Goal: Information Seeking & Learning: Learn about a topic

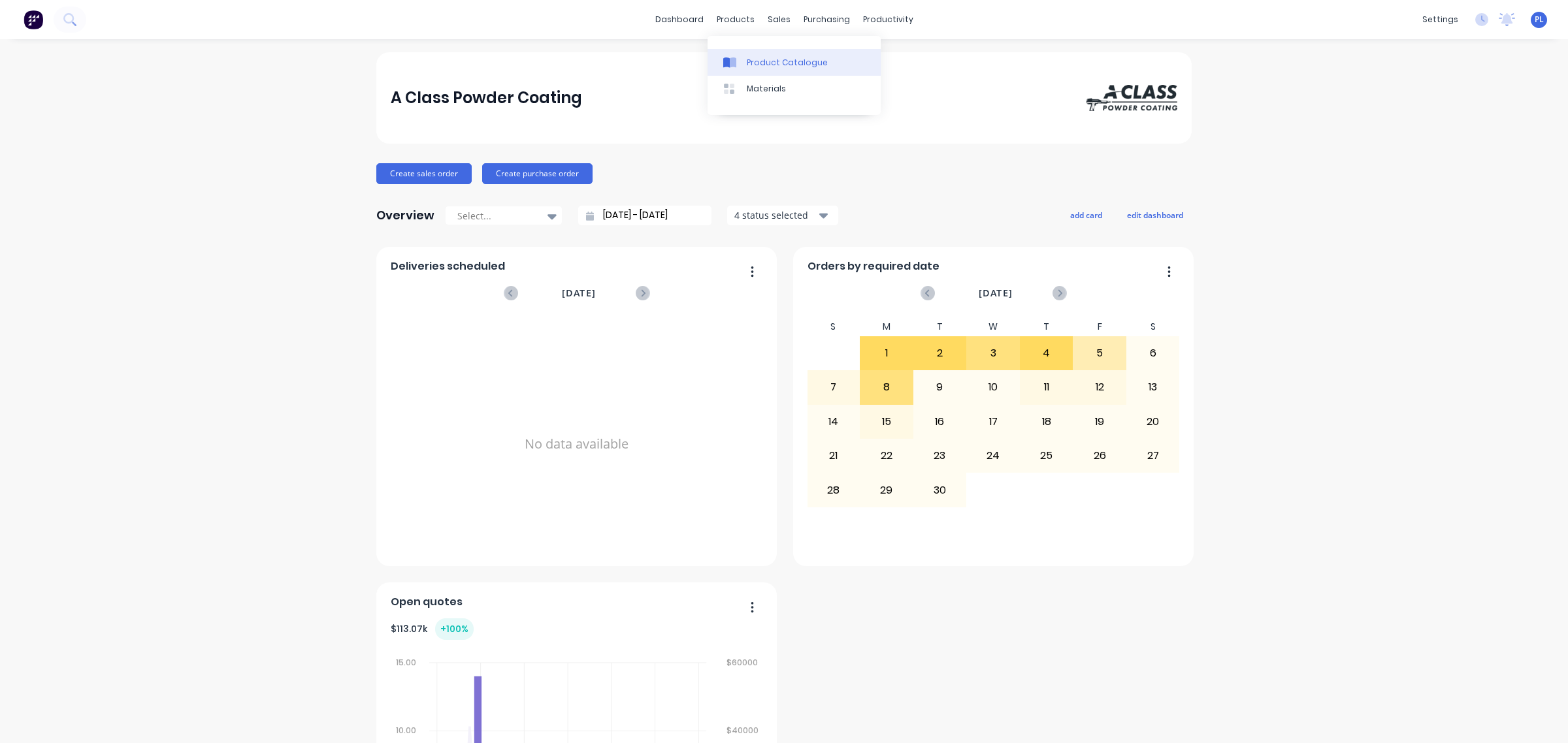
click at [745, 72] on link "Product Catalogue" at bounding box center [794, 62] width 173 height 26
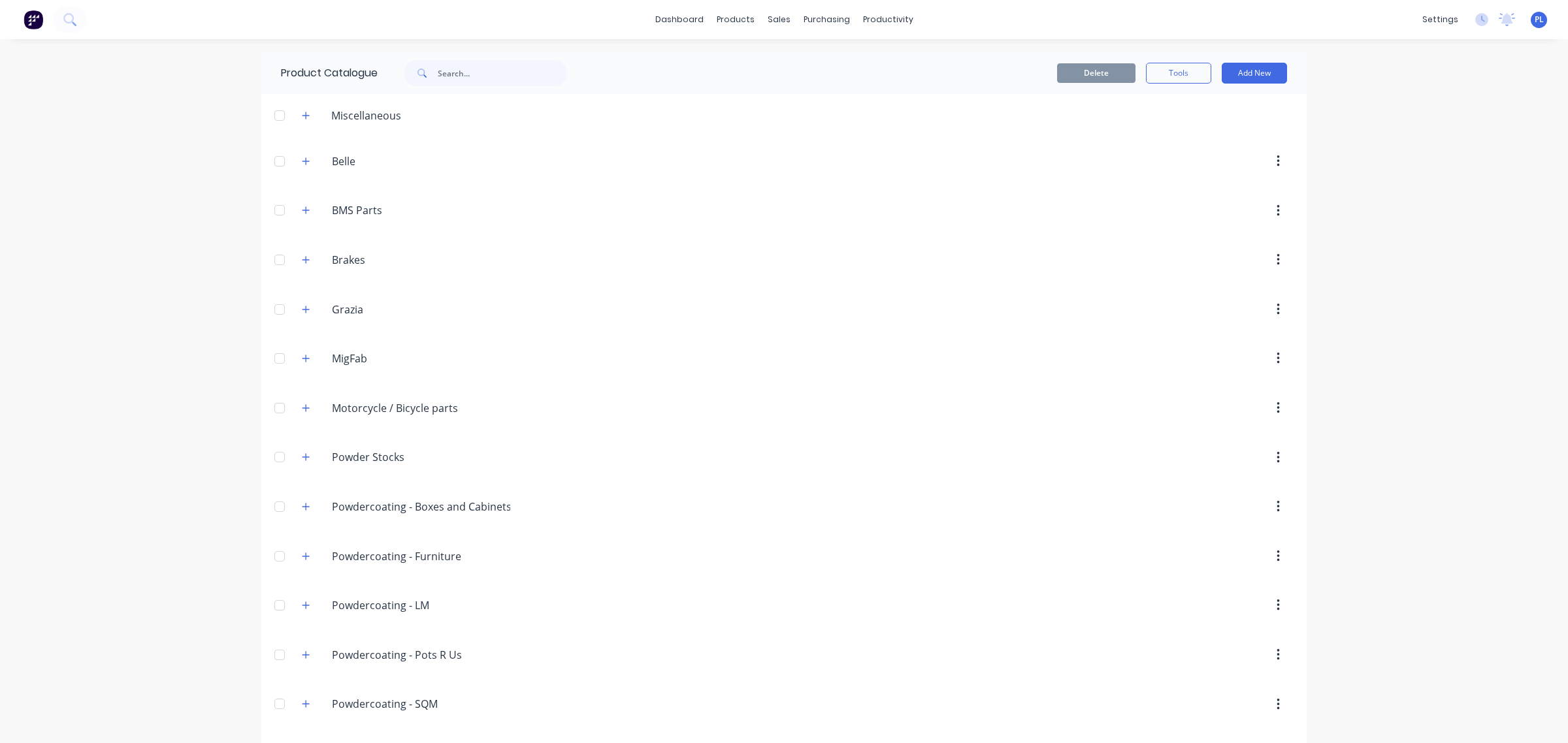
click at [292, 513] on div "Powdercoating.-.Boxes.and.Cabinets Powdercoating - Boxes and Cabinets" at bounding box center [406, 507] width 228 height 24
click at [307, 509] on button "button" at bounding box center [306, 506] width 16 height 16
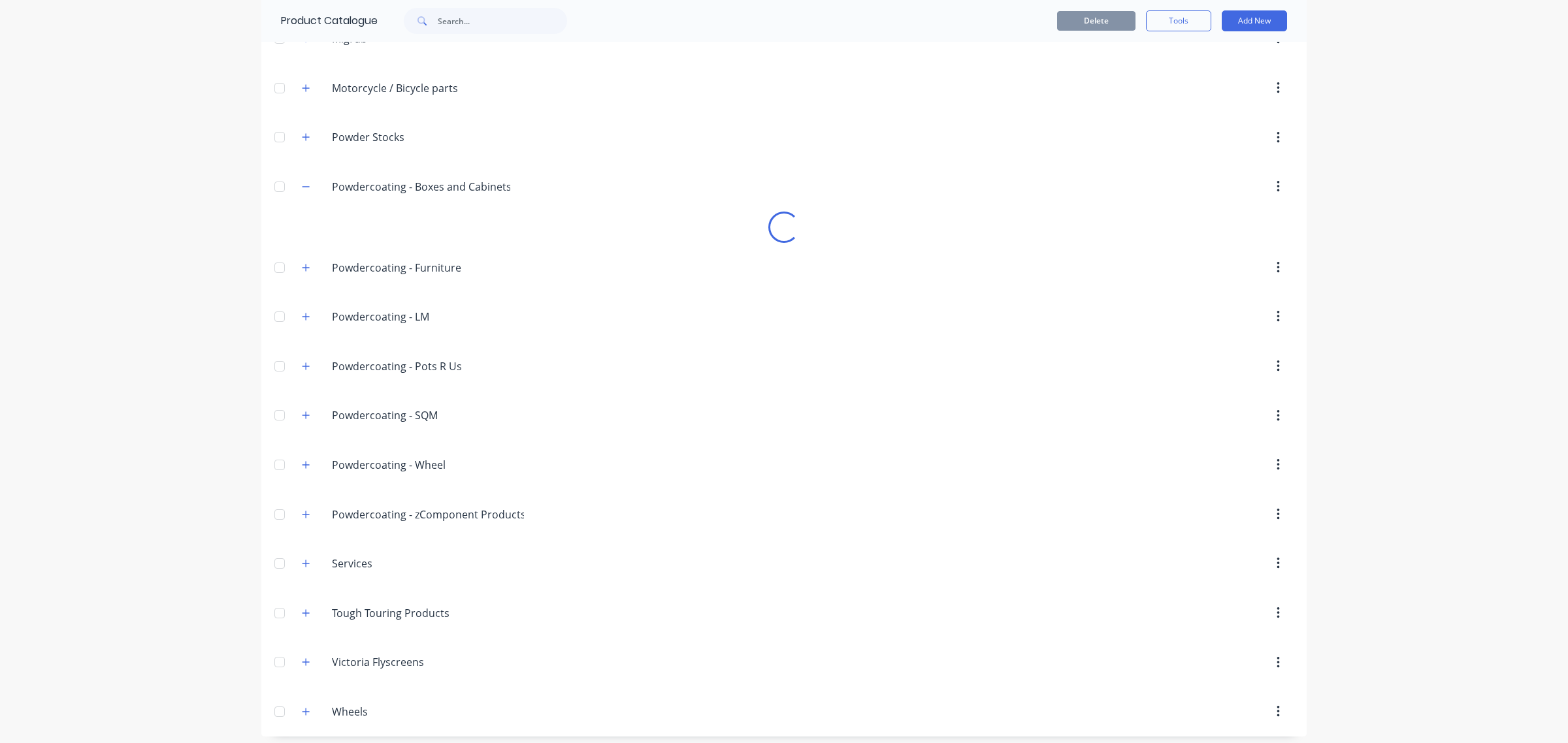
scroll to position [331, 0]
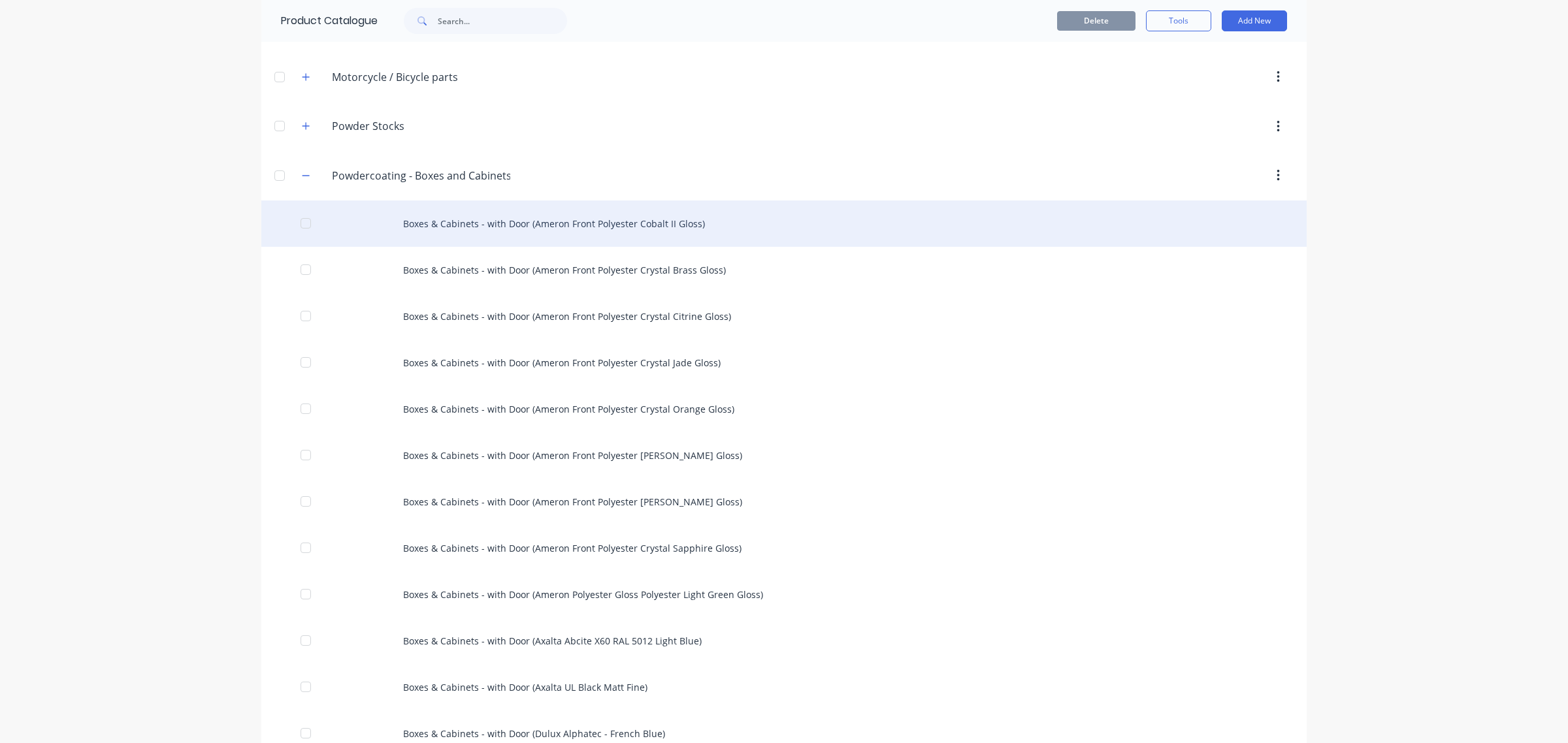
click at [474, 222] on div "Boxes & Cabinets - with Door (Ameron Front Polyester Cobalt II Gloss)" at bounding box center [784, 224] width 1046 height 46
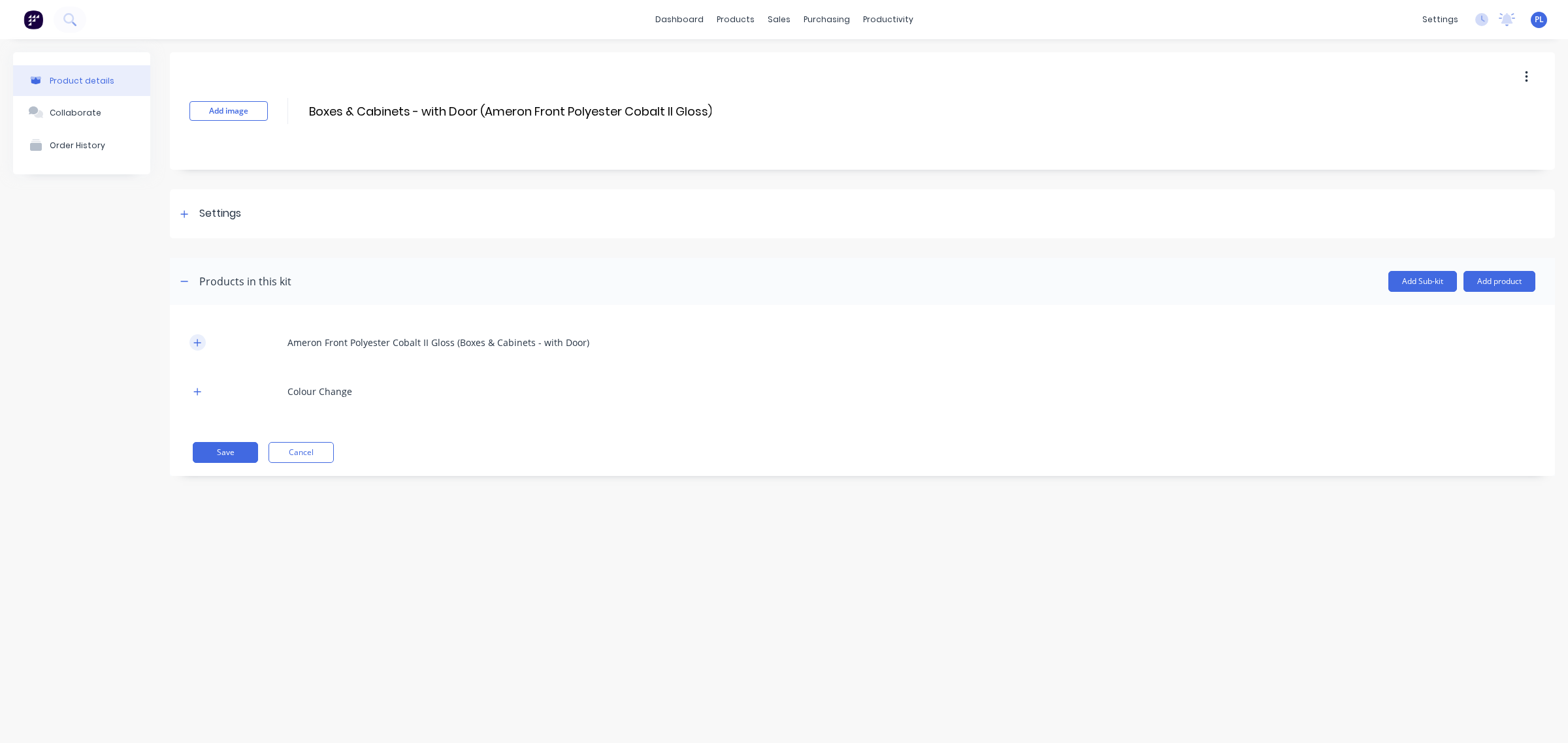
click at [195, 347] on icon "button" at bounding box center [197, 343] width 8 height 9
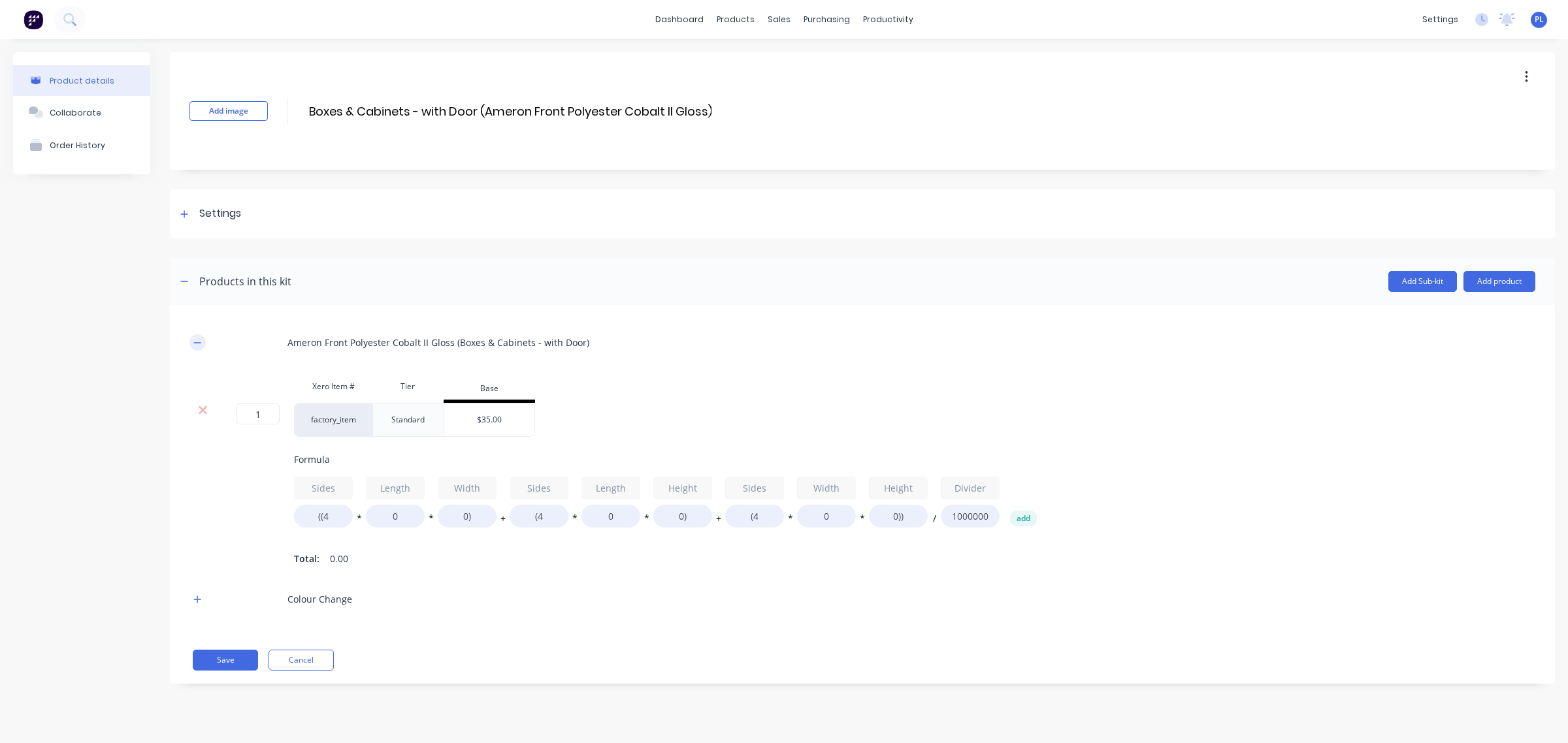
click at [194, 347] on icon "button" at bounding box center [197, 343] width 8 height 9
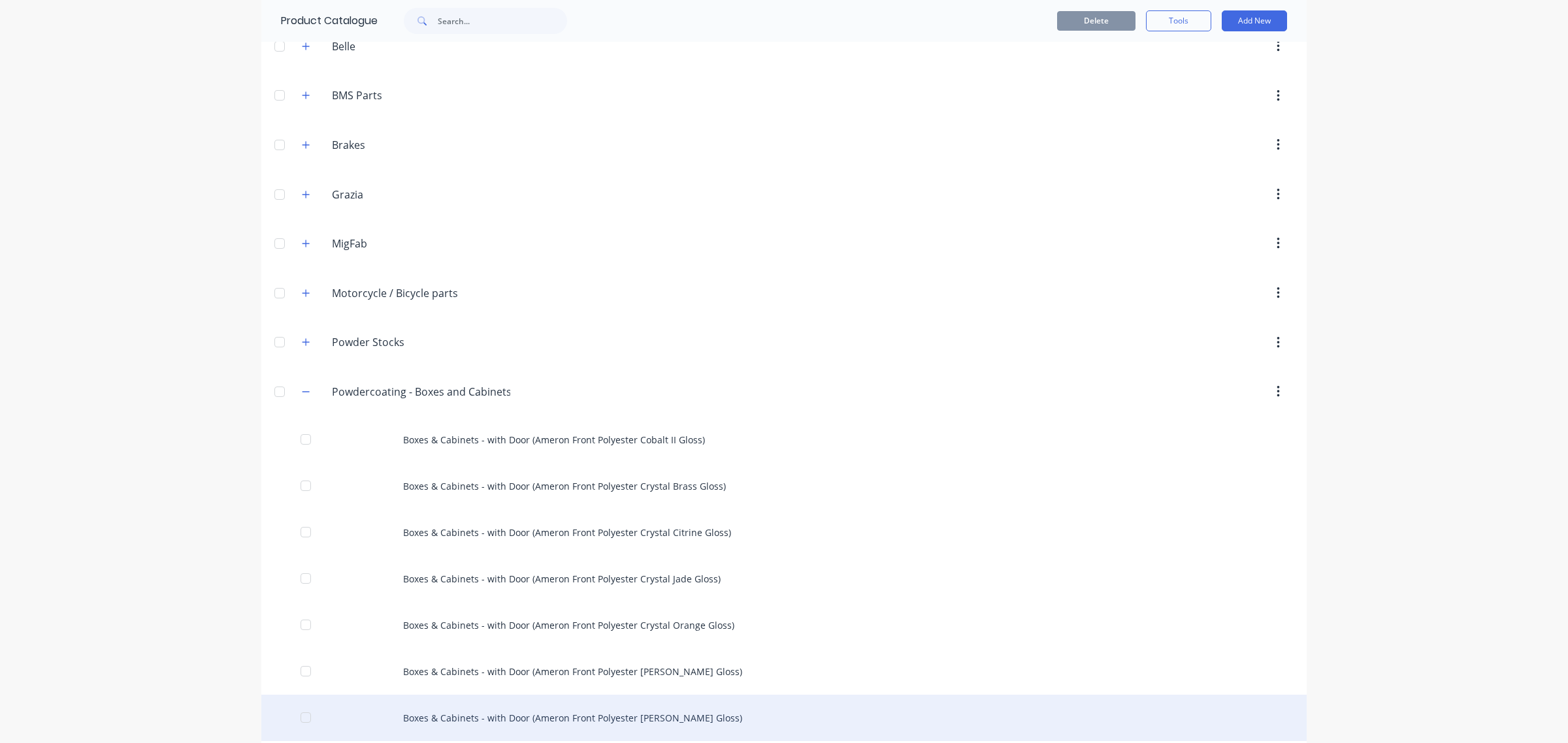
scroll to position [327, 0]
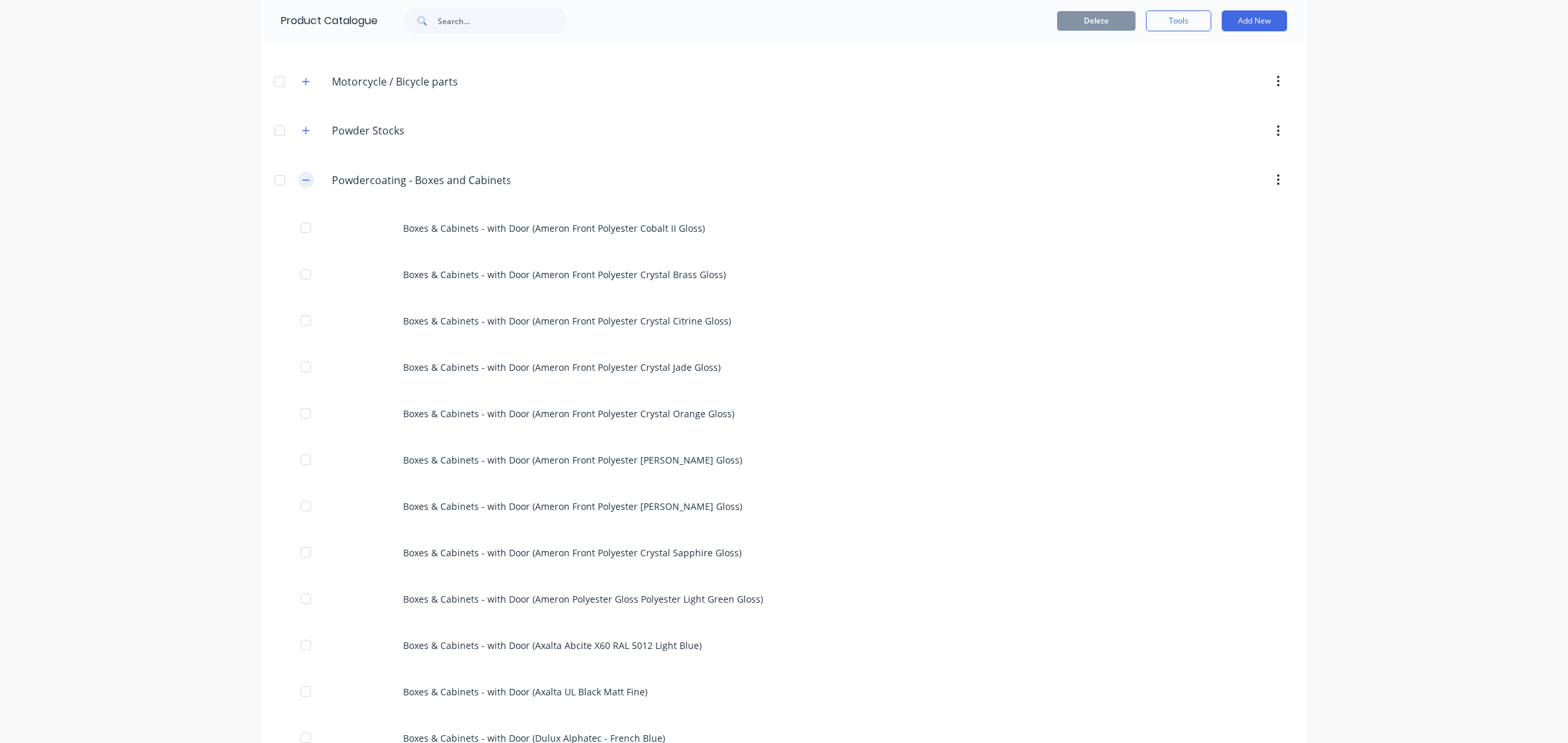
click at [302, 178] on icon "button" at bounding box center [306, 180] width 8 height 9
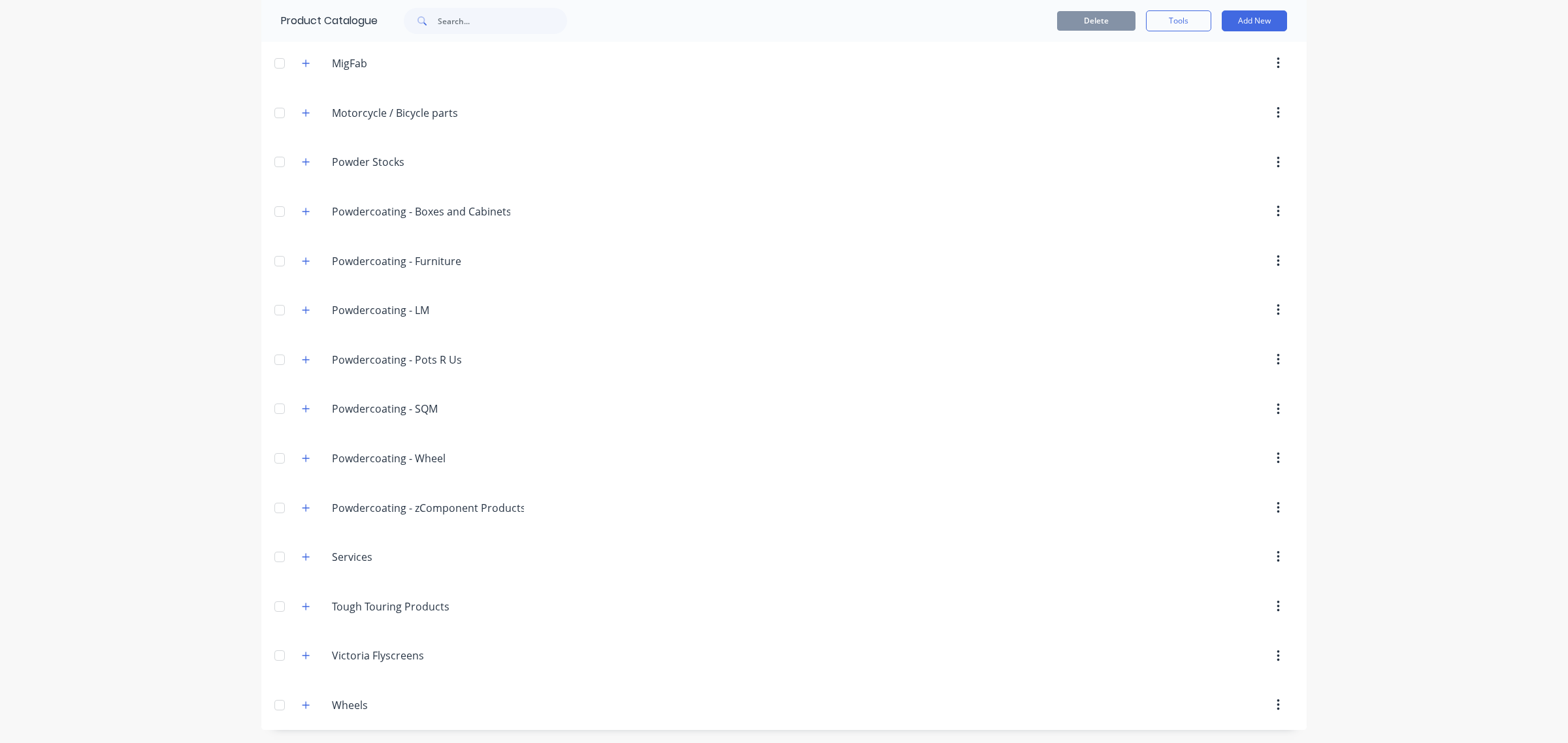
click at [292, 517] on div "Powdercoating.-.zComponent.Products Powdercoating - zComponent Products" at bounding box center [413, 508] width 243 height 24
click at [302, 511] on icon "button" at bounding box center [306, 508] width 8 height 9
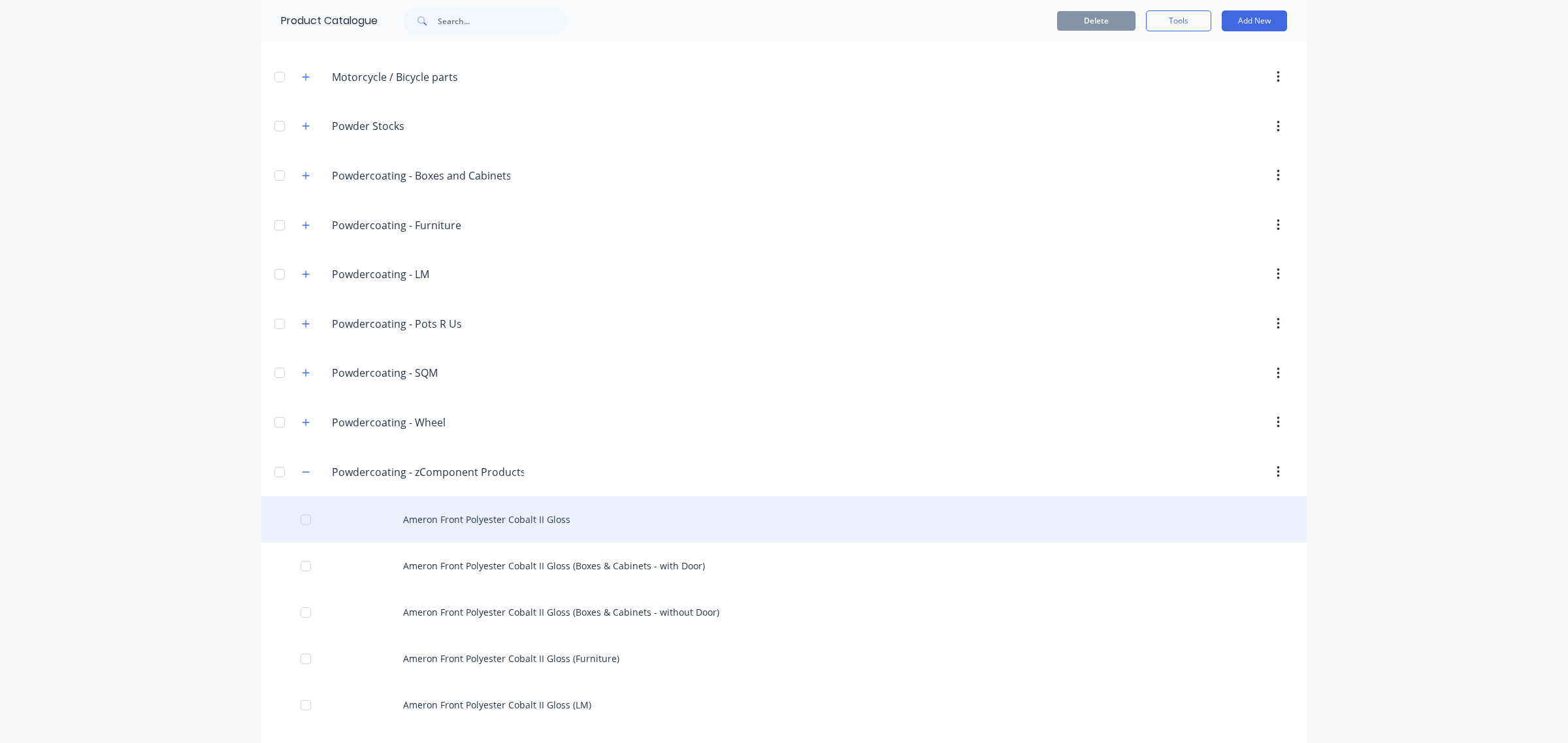
scroll to position [657, 0]
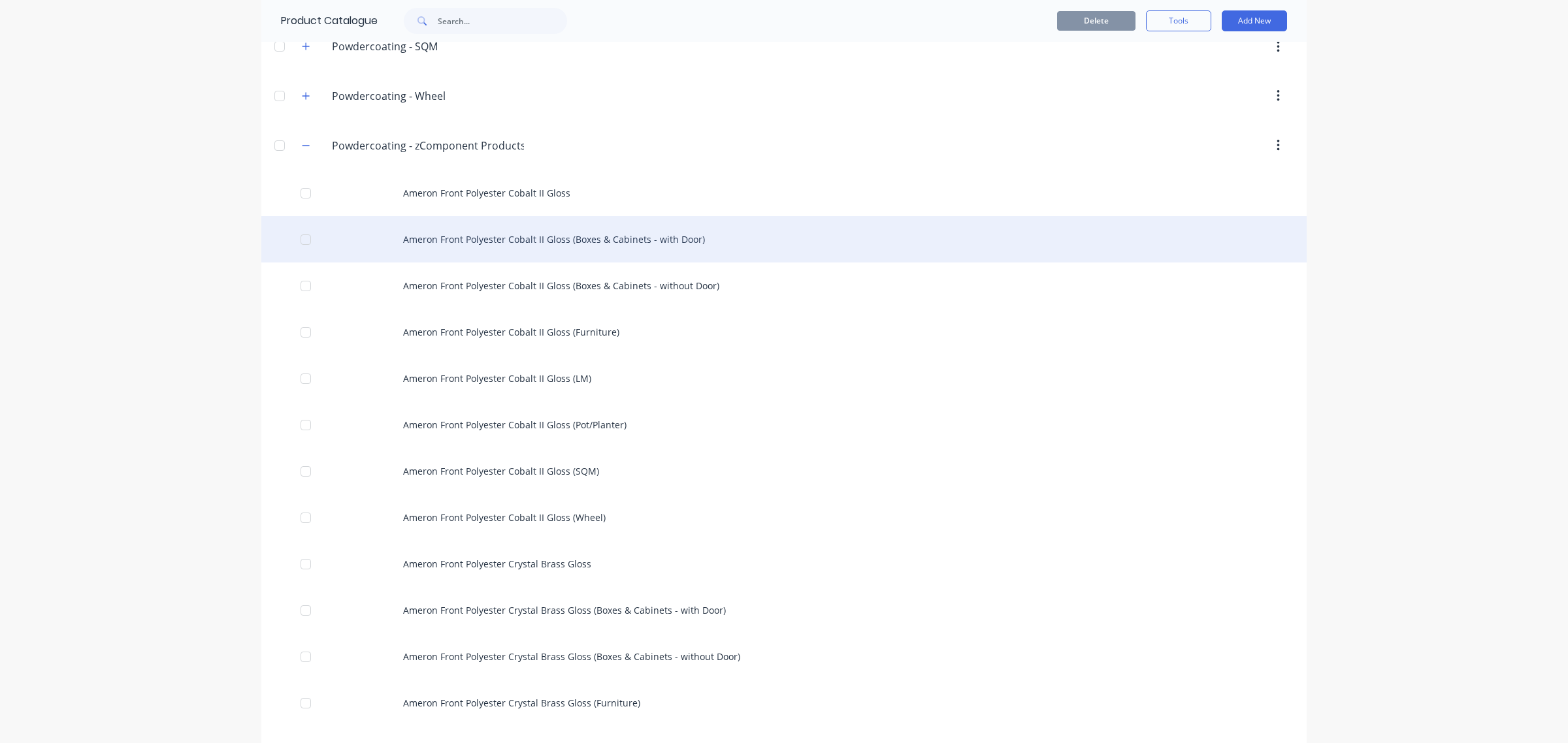
click at [683, 250] on div "Ameron Front Polyester Cobalt II Gloss (Boxes & Cabinets - with Door)" at bounding box center [784, 239] width 1046 height 46
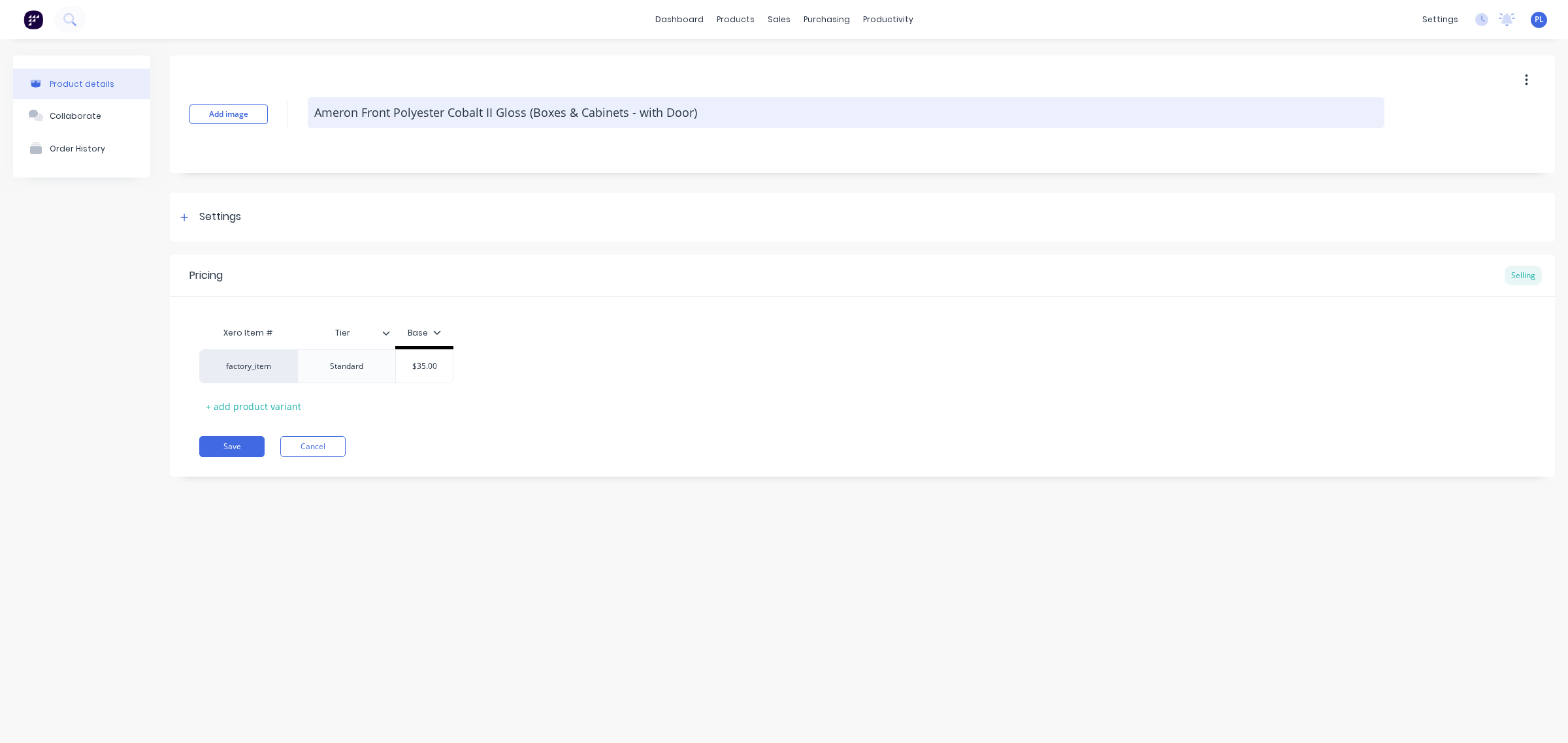
drag, startPoint x: 528, startPoint y: 112, endPoint x: 625, endPoint y: 109, distance: 97.0
click at [625, 109] on textarea "Ameron Front Polyester Cobalt II Gloss (Boxes & Cabinets - with Door)" at bounding box center [846, 112] width 1077 height 30
